Goal: Information Seeking & Learning: Learn about a topic

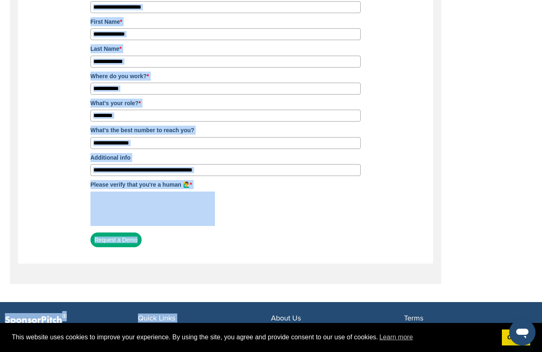
scroll to position [205, 0]
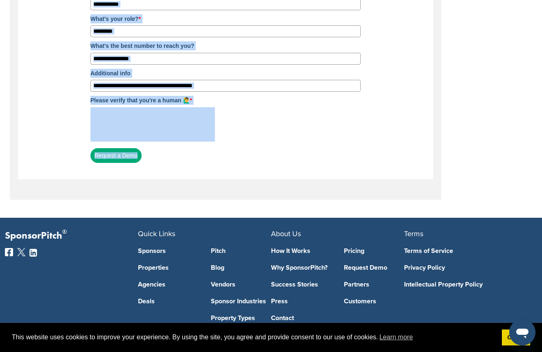
drag, startPoint x: 190, startPoint y: 279, endPoint x: 145, endPoint y: 68, distance: 215.4
click at [175, 169] on form "Request a Free Product Demo Fill out the form below and we'll send you a link w…" at bounding box center [225, 14] width 287 height 313
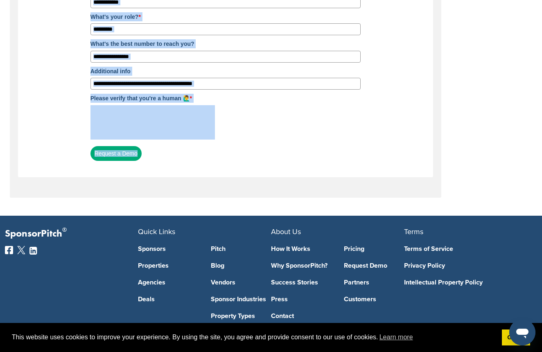
scroll to position [207, 0]
click at [220, 251] on link "Pitch" at bounding box center [241, 249] width 61 height 7
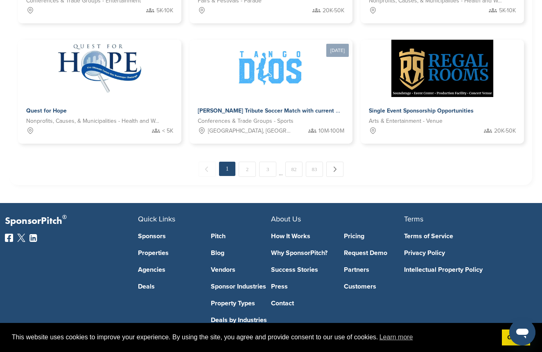
scroll to position [641, 0]
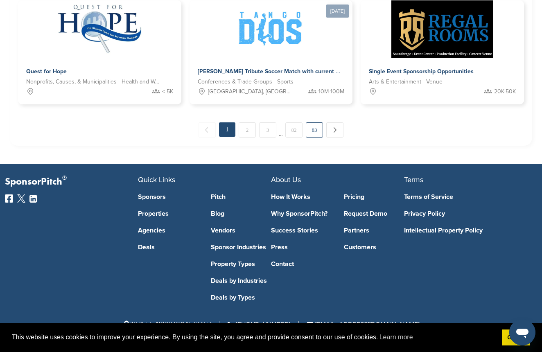
drag, startPoint x: 336, startPoint y: 91, endPoint x: 319, endPoint y: 126, distance: 38.7
click at [313, 131] on link "83" at bounding box center [314, 129] width 17 height 15
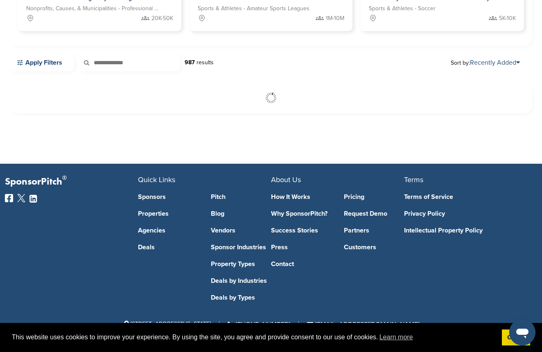
scroll to position [188, 0]
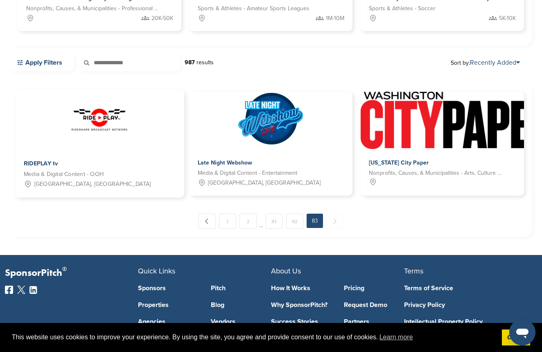
click at [145, 156] on div "RIDEPLAY tv Media & Digital Content - OOH San Diego, CA" at bounding box center [99, 174] width 169 height 48
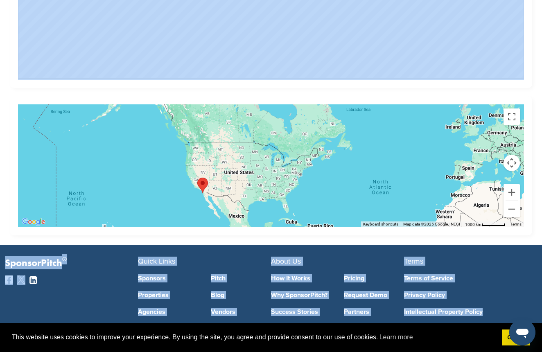
scroll to position [566, 0]
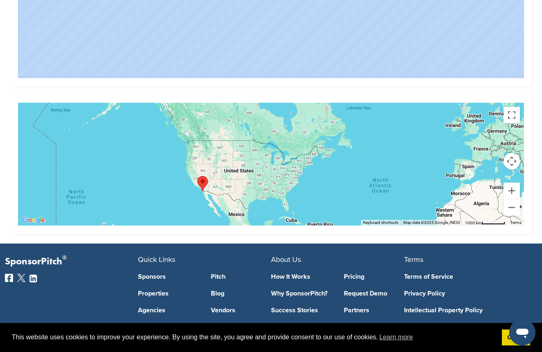
drag, startPoint x: 416, startPoint y: 195, endPoint x: 319, endPoint y: 186, distance: 97.1
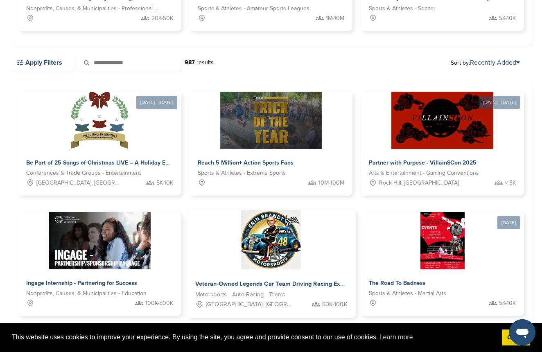
click at [272, 244] on img at bounding box center [271, 240] width 59 height 59
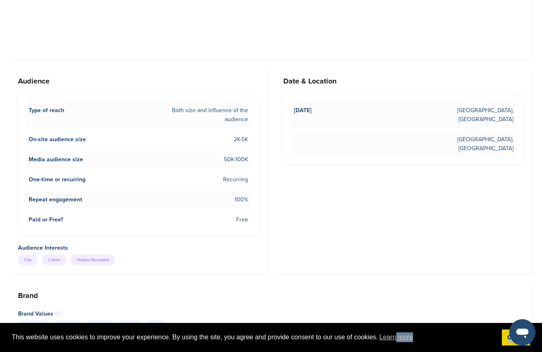
scroll to position [623, 0]
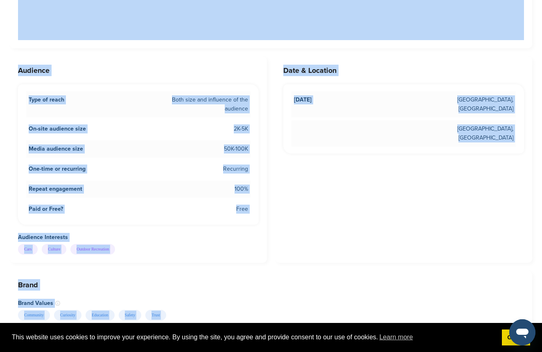
drag, startPoint x: 399, startPoint y: 319, endPoint x: 272, endPoint y: 153, distance: 208.3
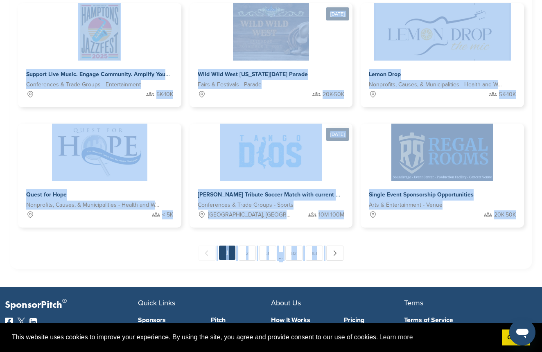
scroll to position [509, 0]
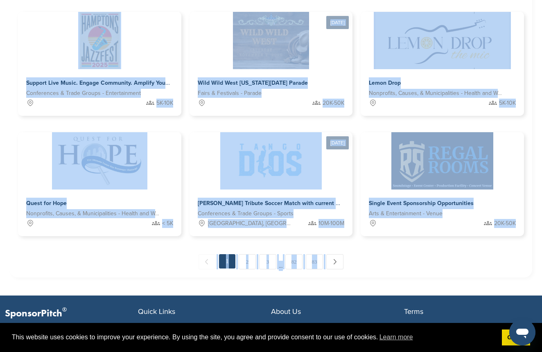
drag, startPoint x: 527, startPoint y: 215, endPoint x: 464, endPoint y: 9, distance: 215.1
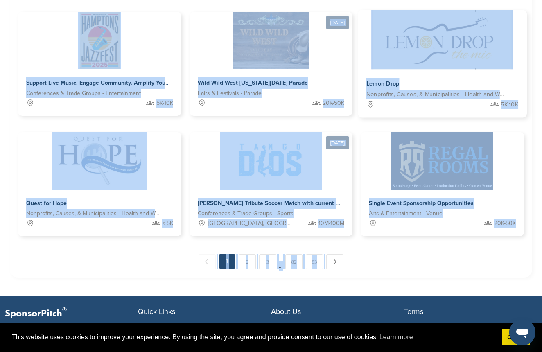
click at [460, 32] on img at bounding box center [443, 39] width 142 height 59
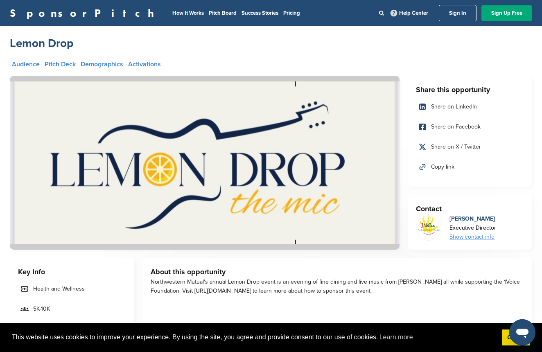
click at [472, 236] on div "Show contact info" at bounding box center [473, 237] width 47 height 9
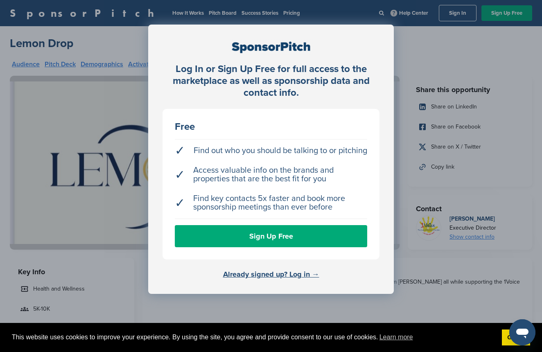
click at [435, 284] on div "Log In or Sign Up Free for full access to the marketplace as well as sponsorshi…" at bounding box center [271, 196] width 542 height 393
drag, startPoint x: 405, startPoint y: 293, endPoint x: 406, endPoint y: 288, distance: 5.5
click at [405, 292] on div "Log In or Sign Up Free for full access to the marketplace as well as sponsorshi…" at bounding box center [271, 196] width 542 height 393
click at [231, 13] on div "Log In or Sign Up Free for full access to the marketplace as well as sponsorshi…" at bounding box center [271, 196] width 542 height 393
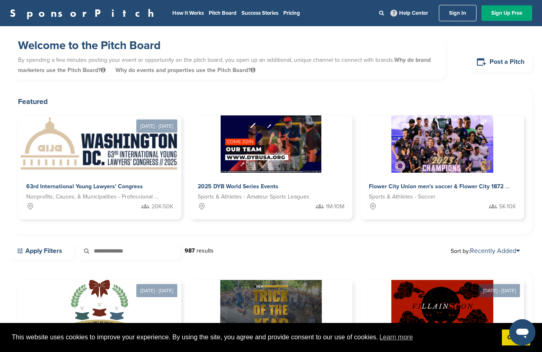
scroll to position [509, 0]
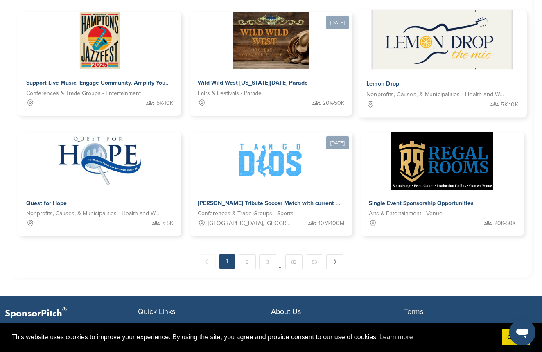
click at [456, 65] on img at bounding box center [443, 39] width 142 height 59
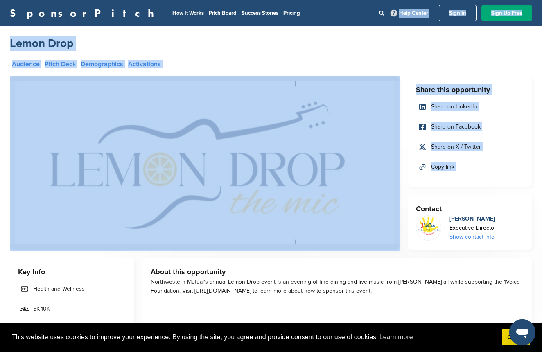
drag, startPoint x: 510, startPoint y: 205, endPoint x: 355, endPoint y: -40, distance: 289.6
click at [355, 0] on html "This website uses cookies to improve your experience. By using the site, you ag…" at bounding box center [271, 176] width 542 height 352
click at [101, 66] on link "Demographics" at bounding box center [102, 64] width 43 height 7
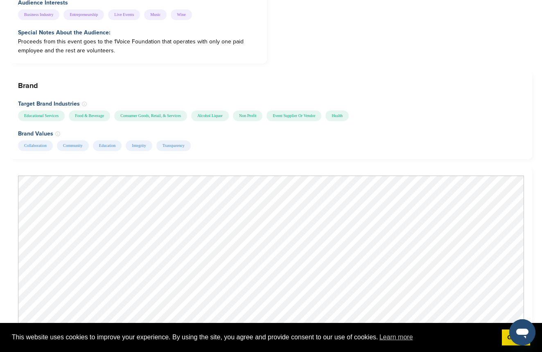
scroll to position [463, 0]
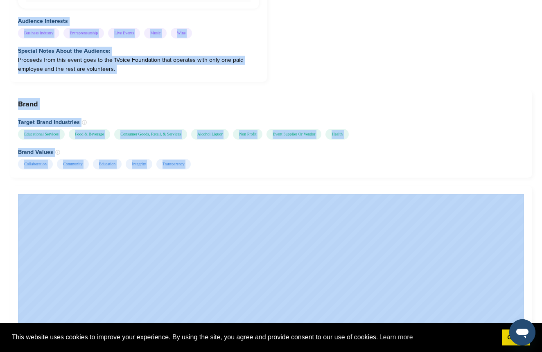
drag, startPoint x: 263, startPoint y: 127, endPoint x: 116, endPoint y: 38, distance: 171.8
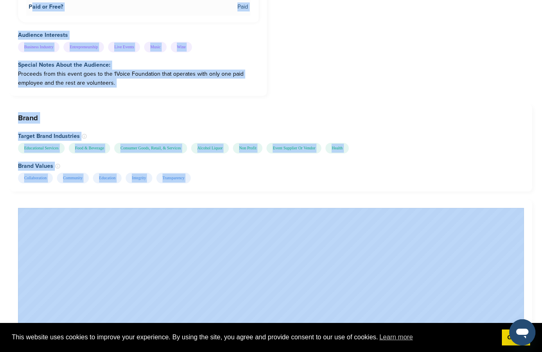
click at [138, 97] on div "Share this opportunity Share on LinkedIn Share on Facebook Share on X / Twitter…" at bounding box center [271, 242] width 523 height 1258
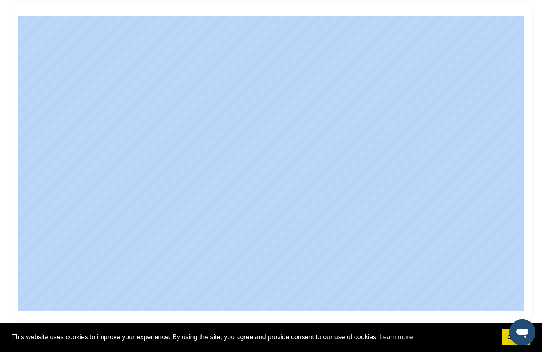
scroll to position [657, 0]
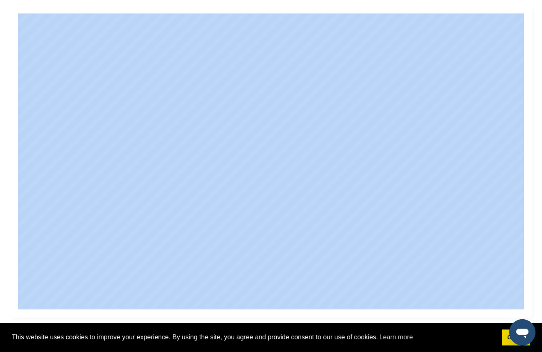
click at [241, 305] on div "Share this opportunity Share on LinkedIn Share on Facebook Share on X / Twitter…" at bounding box center [271, 47] width 523 height 1258
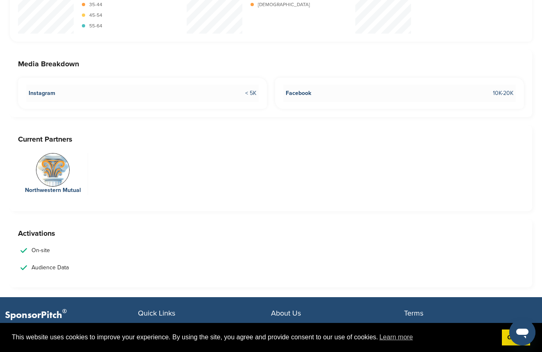
scroll to position [1038, 0]
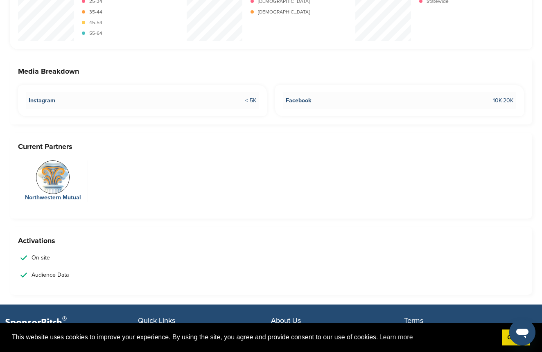
click at [62, 184] on img at bounding box center [53, 178] width 34 height 34
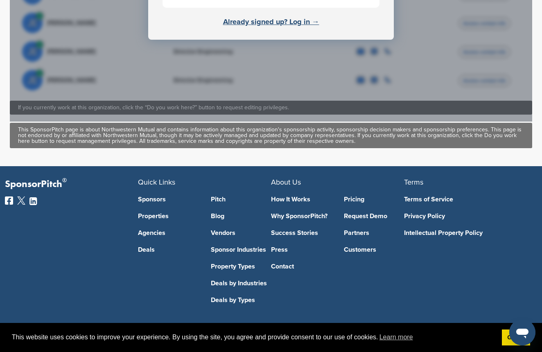
scroll to position [535, 0]
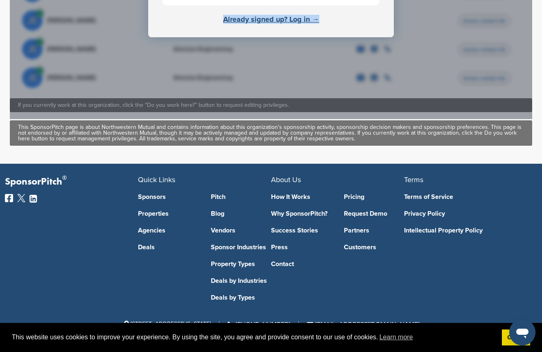
drag, startPoint x: 134, startPoint y: 176, endPoint x: 188, endPoint y: 99, distance: 93.9
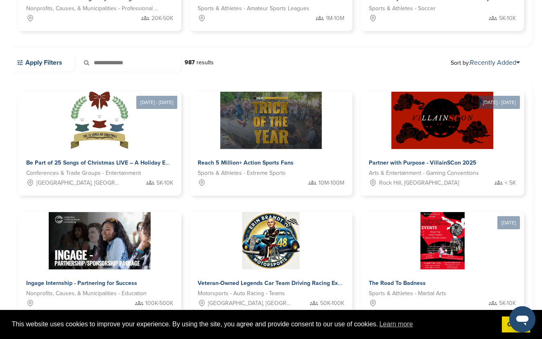
click at [539, 211] on div "Welcome to the Pitch Board By spending a few minutes posting your event or oppo…" at bounding box center [271, 227] width 542 height 779
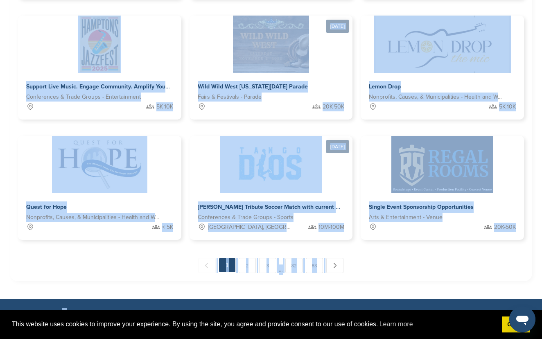
scroll to position [537, 0]
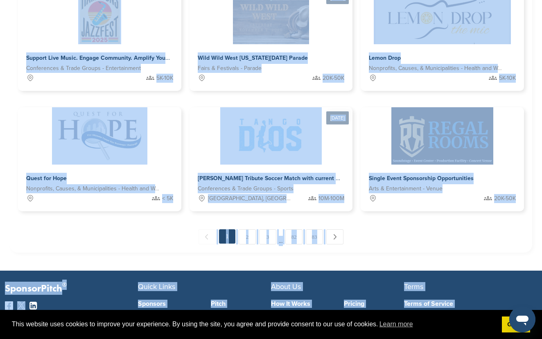
drag, startPoint x: 537, startPoint y: 213, endPoint x: 519, endPoint y: 346, distance: 133.5
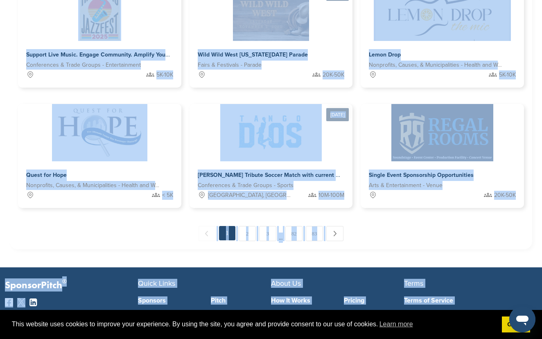
click at [245, 235] on link "2" at bounding box center [247, 233] width 17 height 15
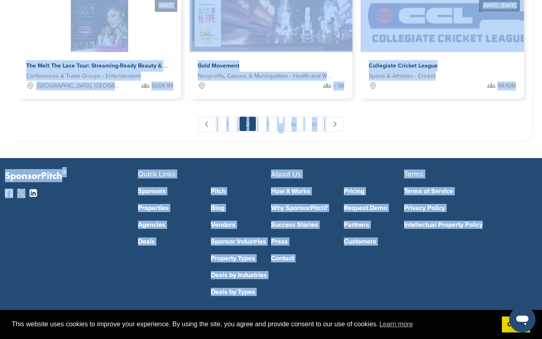
drag, startPoint x: 523, startPoint y: 304, endPoint x: 369, endPoint y: 295, distance: 153.9
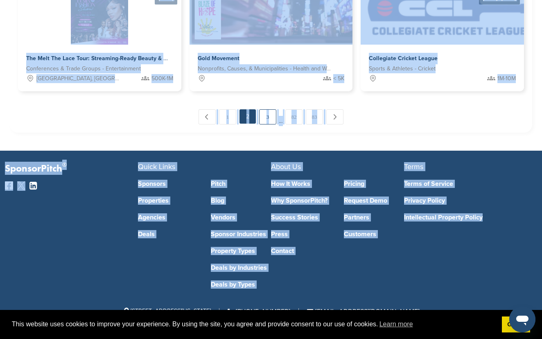
click at [264, 118] on link "3" at bounding box center [267, 116] width 17 height 15
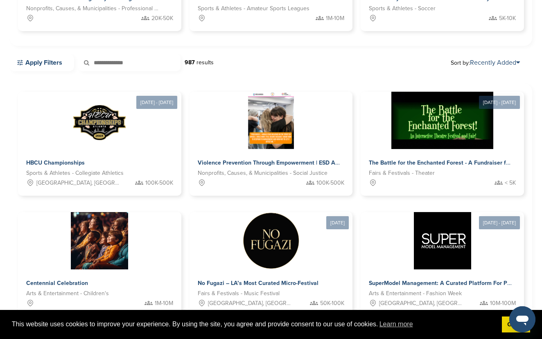
click at [344, 66] on div "Apply Filters 987 results Sort by: Recently Added" at bounding box center [271, 62] width 523 height 17
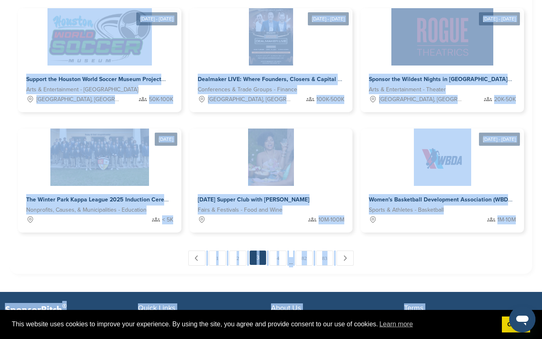
scroll to position [524, 0]
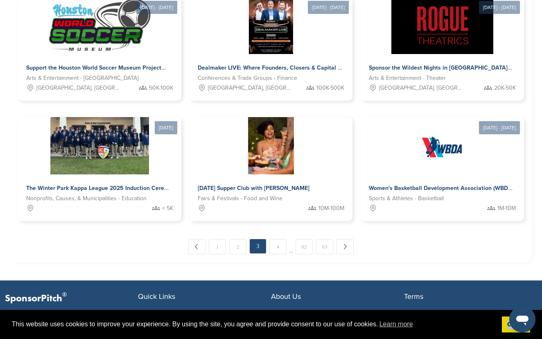
drag, startPoint x: 340, startPoint y: 76, endPoint x: 482, endPoint y: 328, distance: 289.2
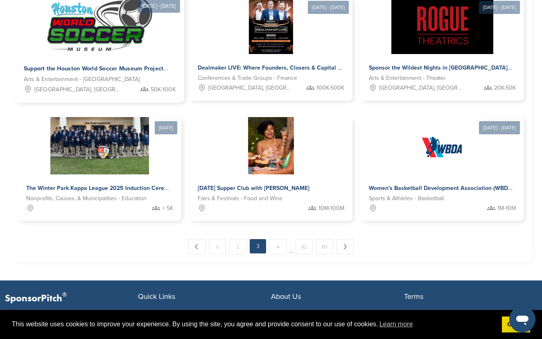
click at [75, 32] on img at bounding box center [100, 24] width 108 height 59
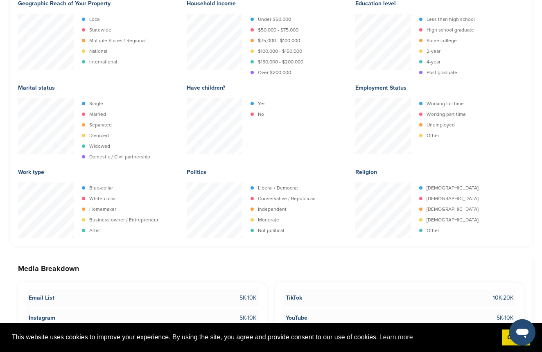
scroll to position [1209, 0]
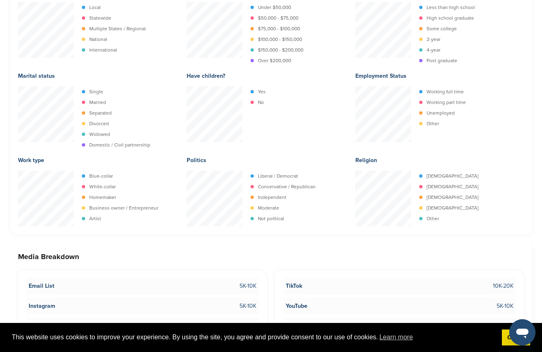
drag, startPoint x: 462, startPoint y: 327, endPoint x: 516, endPoint y: 264, distance: 83.0
click at [514, 257] on div "Media Breakdown Email List 5K-10K Instagram 5K-10K Facebook 20K-50K X / Twitter…" at bounding box center [271, 306] width 523 height 127
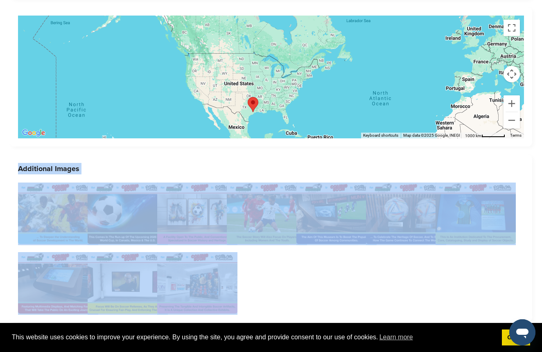
scroll to position [1713, 0]
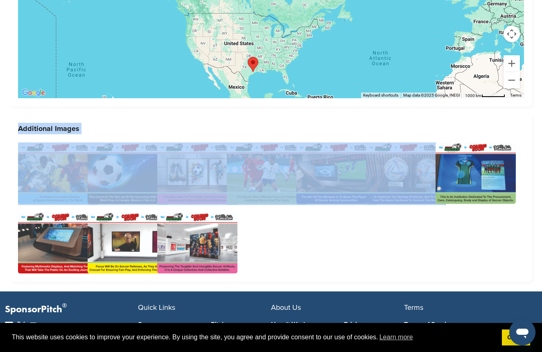
drag, startPoint x: 447, startPoint y: 239, endPoint x: 418, endPoint y: 241, distance: 29.2
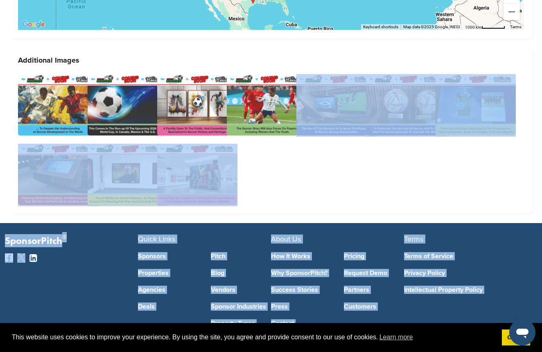
scroll to position [1832, 0]
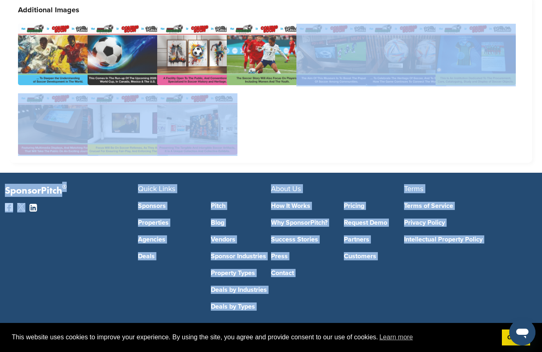
drag, startPoint x: 337, startPoint y: 253, endPoint x: 369, endPoint y: 226, distance: 42.5
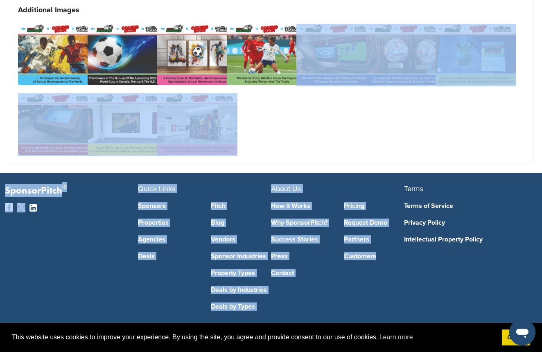
click at [358, 203] on link "Pricing" at bounding box center [374, 206] width 61 height 7
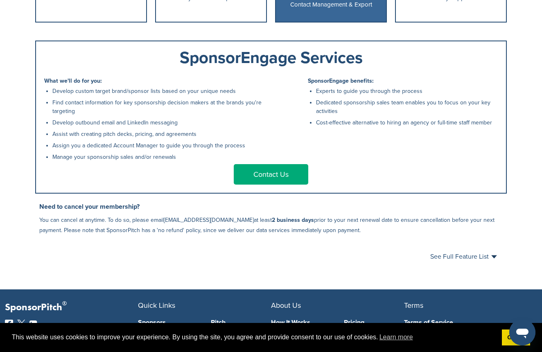
scroll to position [394, 0]
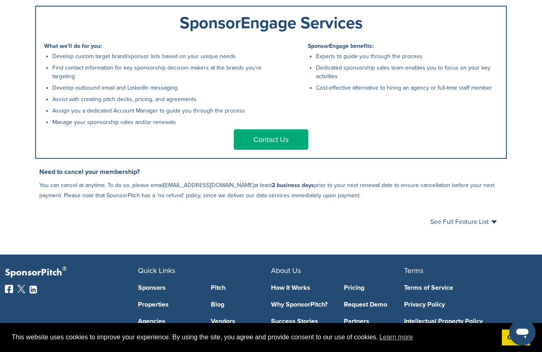
drag, startPoint x: 444, startPoint y: 118, endPoint x: 385, endPoint y: 248, distance: 142.8
click at [385, 229] on div "See Full Feature List Close" at bounding box center [271, 222] width 472 height 26
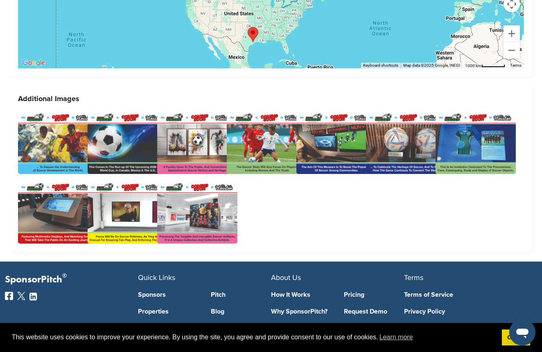
scroll to position [1832, 0]
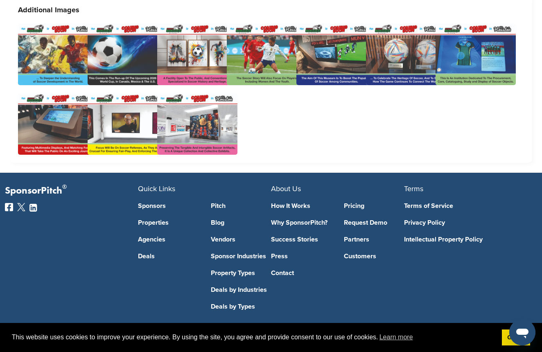
click at [276, 253] on link "Press" at bounding box center [301, 256] width 61 height 7
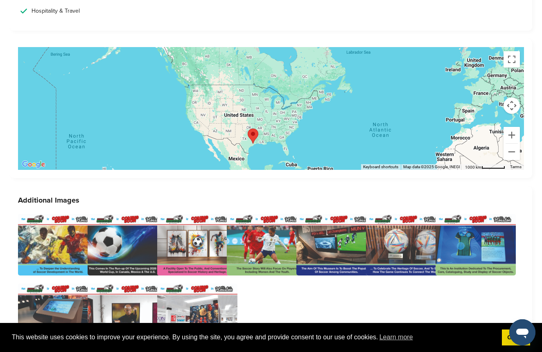
scroll to position [1832, 0]
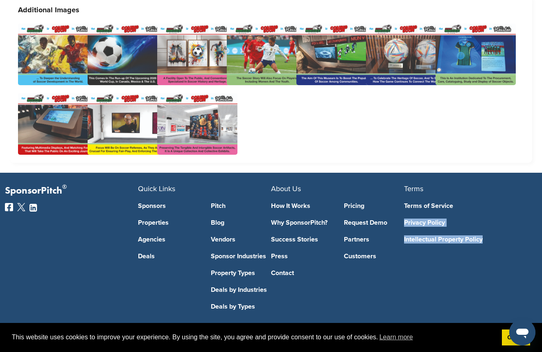
drag, startPoint x: 479, startPoint y: 253, endPoint x: 453, endPoint y: 223, distance: 39.2
click at [450, 220] on div "Terms Terms of Service Privacy Policy Intellectual Property Policy" at bounding box center [470, 247] width 133 height 125
click at [233, 253] on link "Sponsor Industries" at bounding box center [241, 256] width 61 height 7
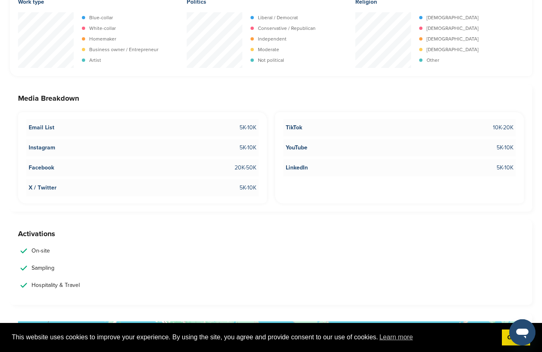
scroll to position [1832, 0]
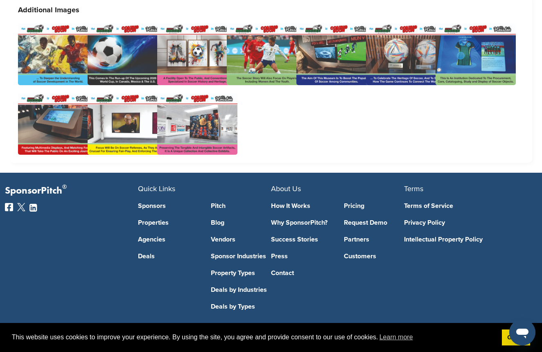
click at [233, 287] on link "Deals by Industries" at bounding box center [241, 290] width 61 height 7
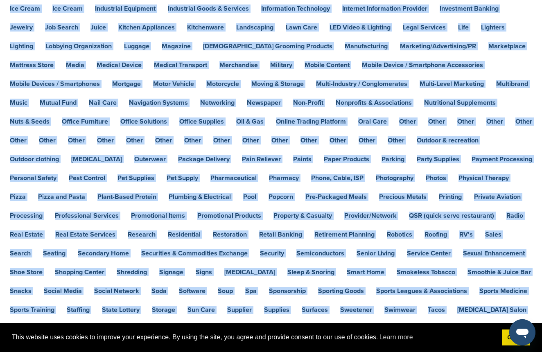
scroll to position [753, 0]
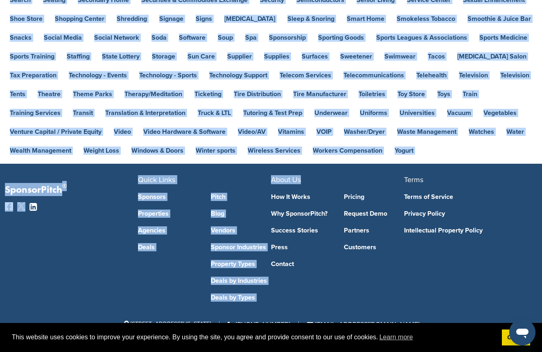
drag, startPoint x: 406, startPoint y: 79, endPoint x: 413, endPoint y: 303, distance: 224.2
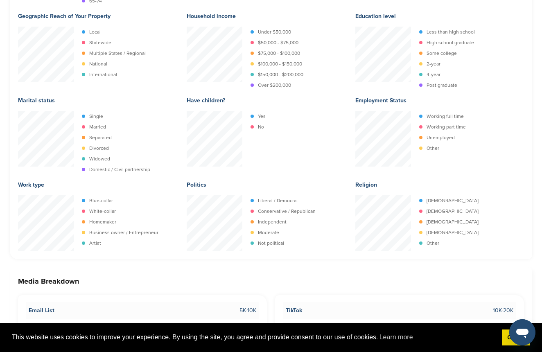
scroll to position [1832, 0]
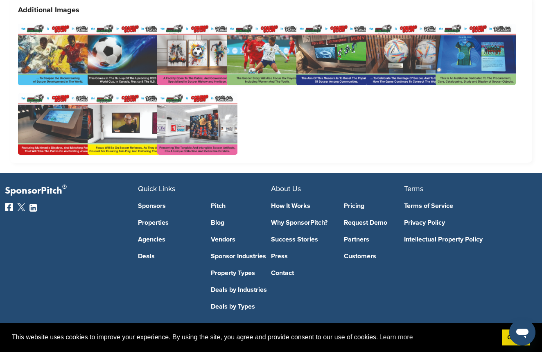
click at [159, 220] on link "Properties" at bounding box center [168, 223] width 61 height 7
click at [157, 203] on link "Sponsors" at bounding box center [168, 206] width 61 height 7
